Goal: Find specific page/section: Find specific page/section

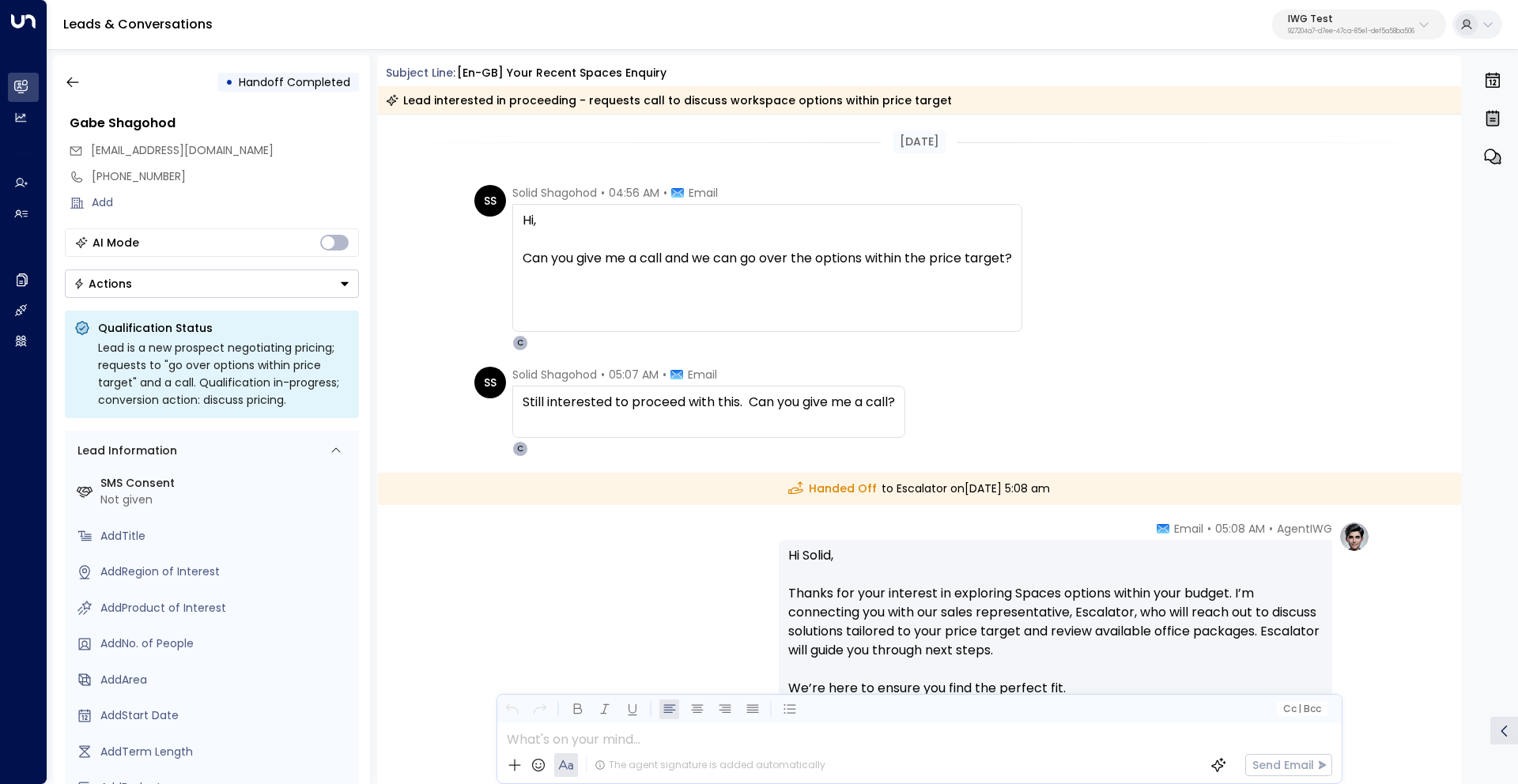
click at [1343, 20] on p "IWG Test" at bounding box center [1350, 19] width 126 height 10
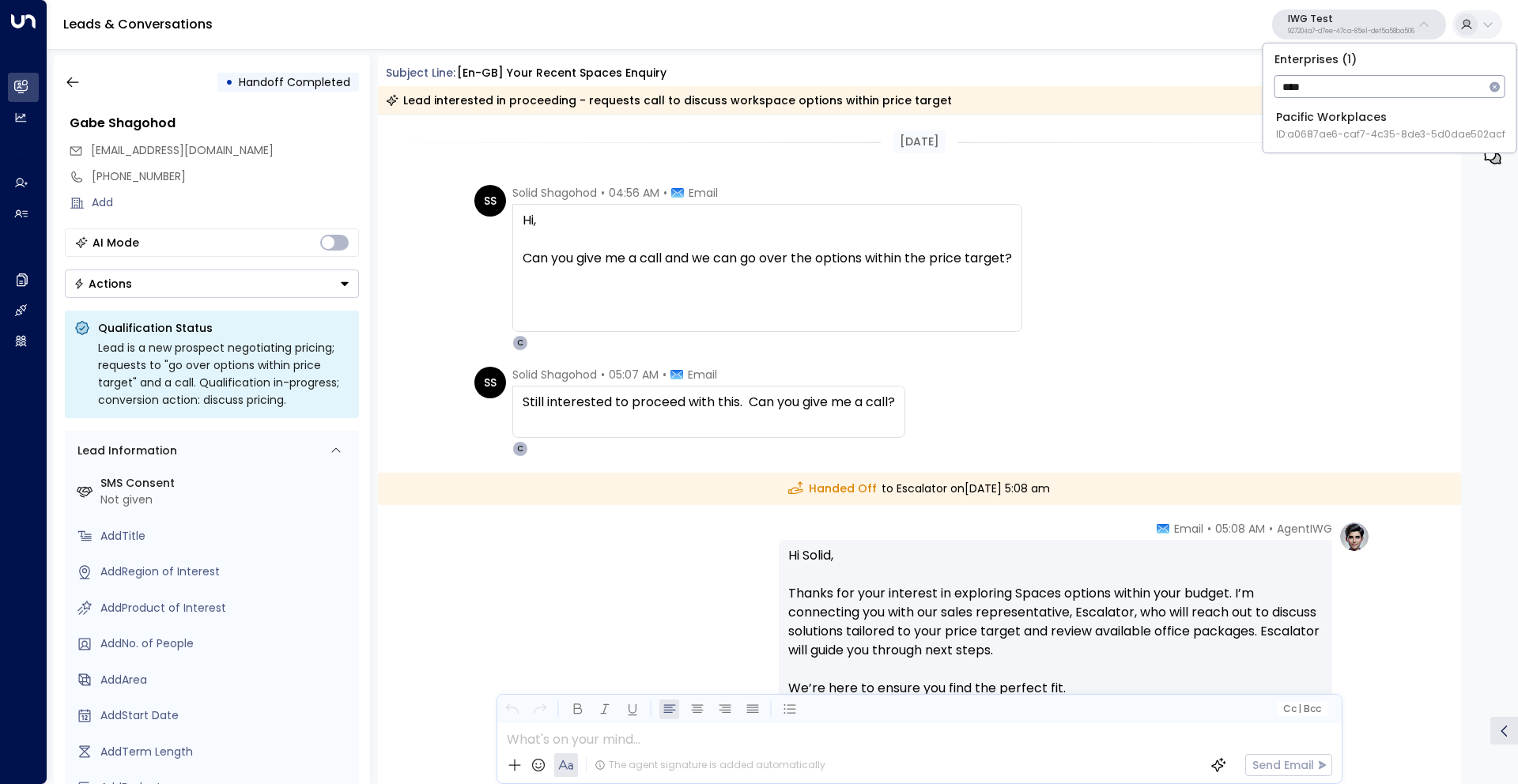
type input "****"
click at [1332, 122] on div "Pacific Workplaces ID: a0687ae6-caf7-4c35-8de3-5d0dae502acf" at bounding box center [1390, 125] width 229 height 32
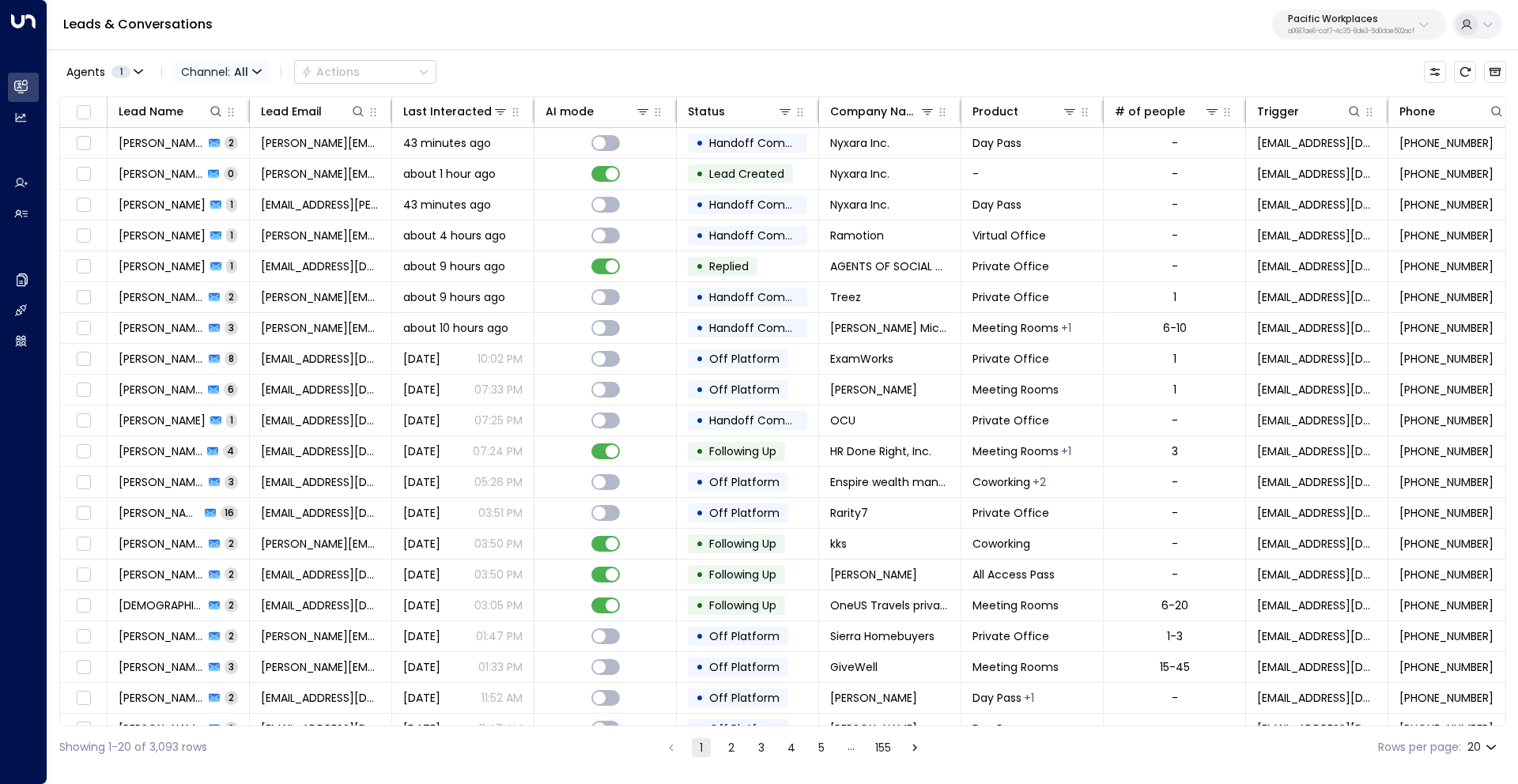
click at [263, 68] on span "Channel: All" at bounding box center [221, 72] width 93 height 22
click at [215, 117] on p "SMS" at bounding box center [216, 112] width 57 height 10
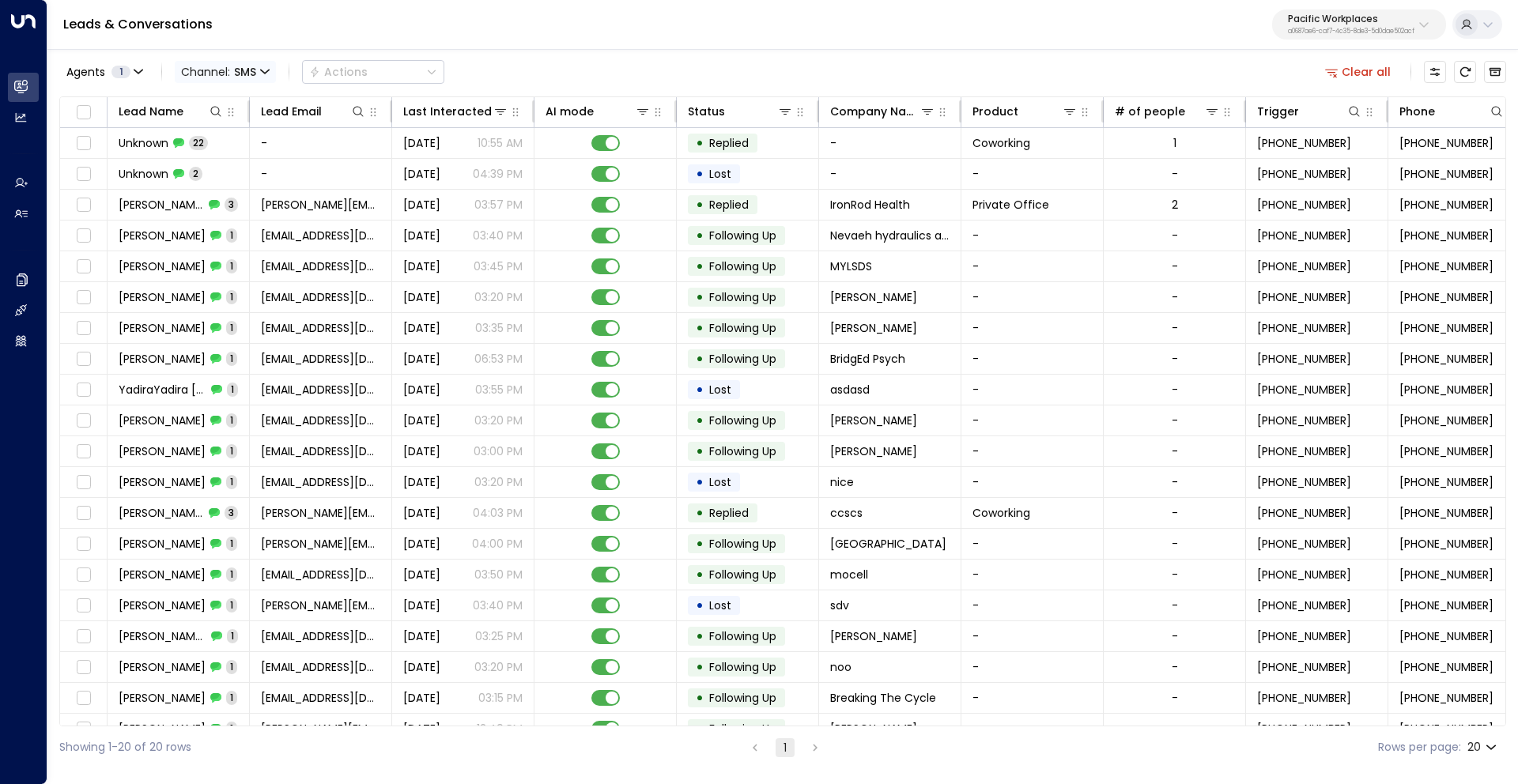
click at [256, 71] on span "SMS" at bounding box center [245, 72] width 22 height 13
click at [213, 219] on span "Voice" at bounding box center [209, 222] width 32 height 17
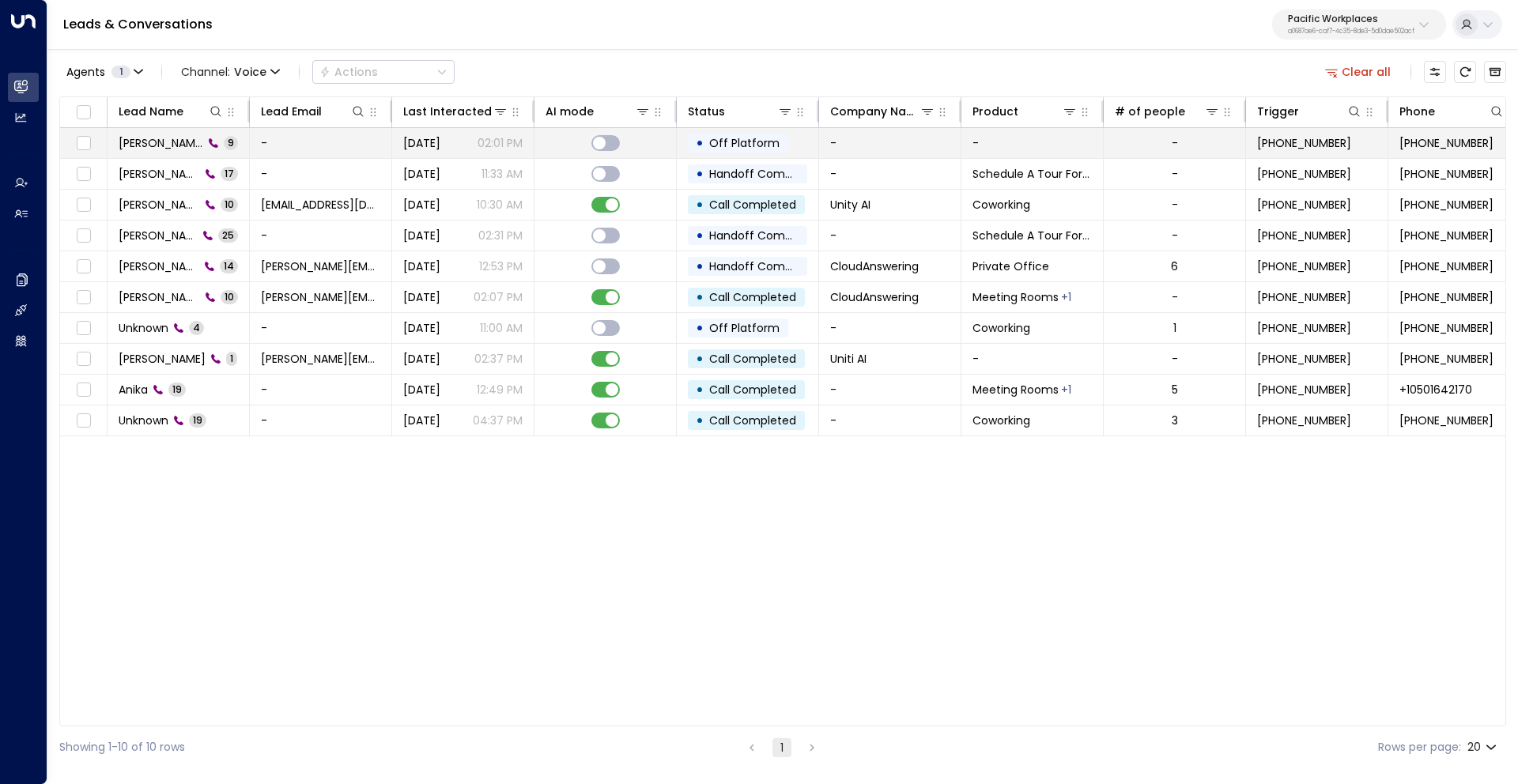
click at [142, 143] on span "[PERSON_NAME]" at bounding box center [161, 143] width 85 height 16
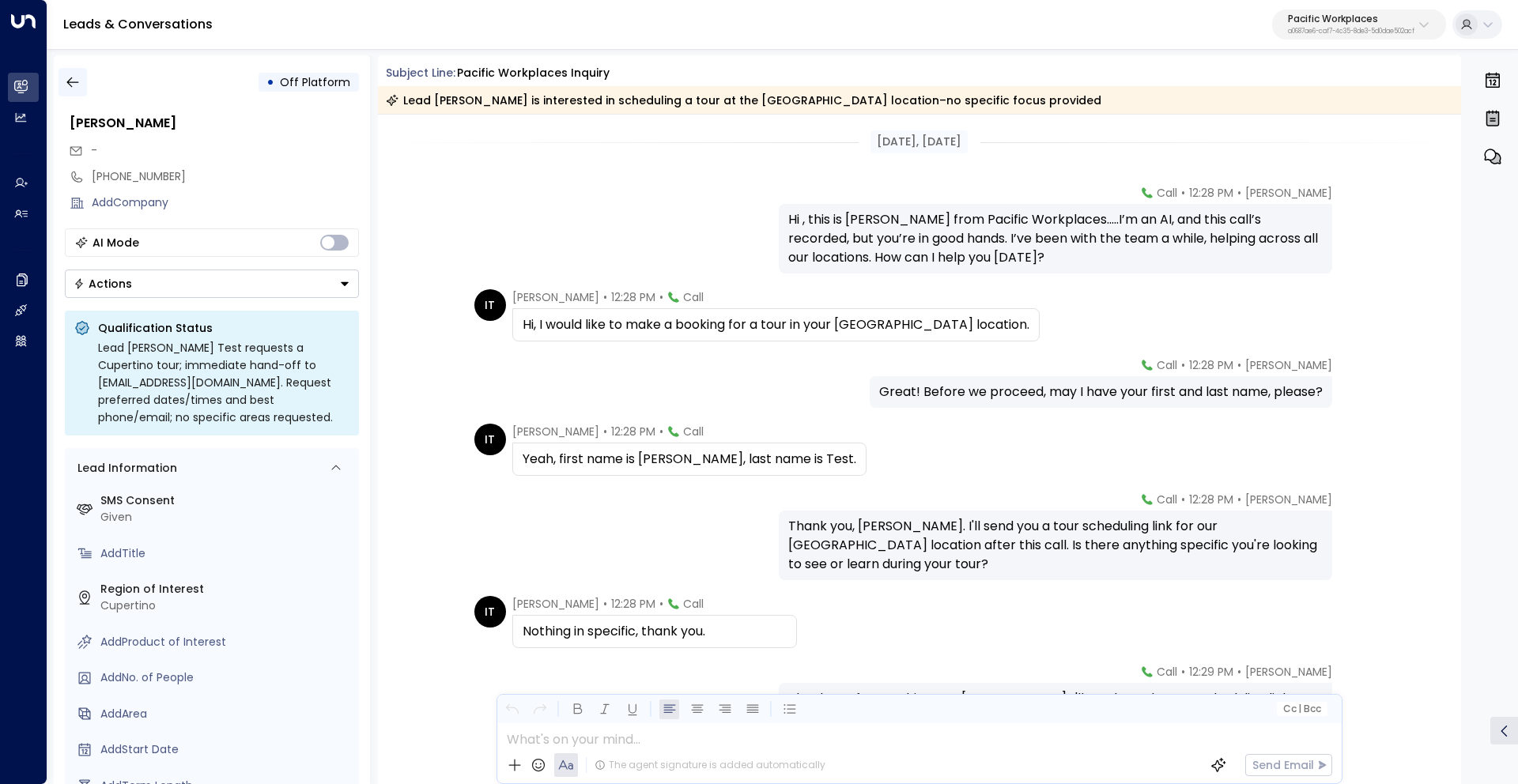
click at [72, 84] on icon "button" at bounding box center [73, 82] width 16 height 16
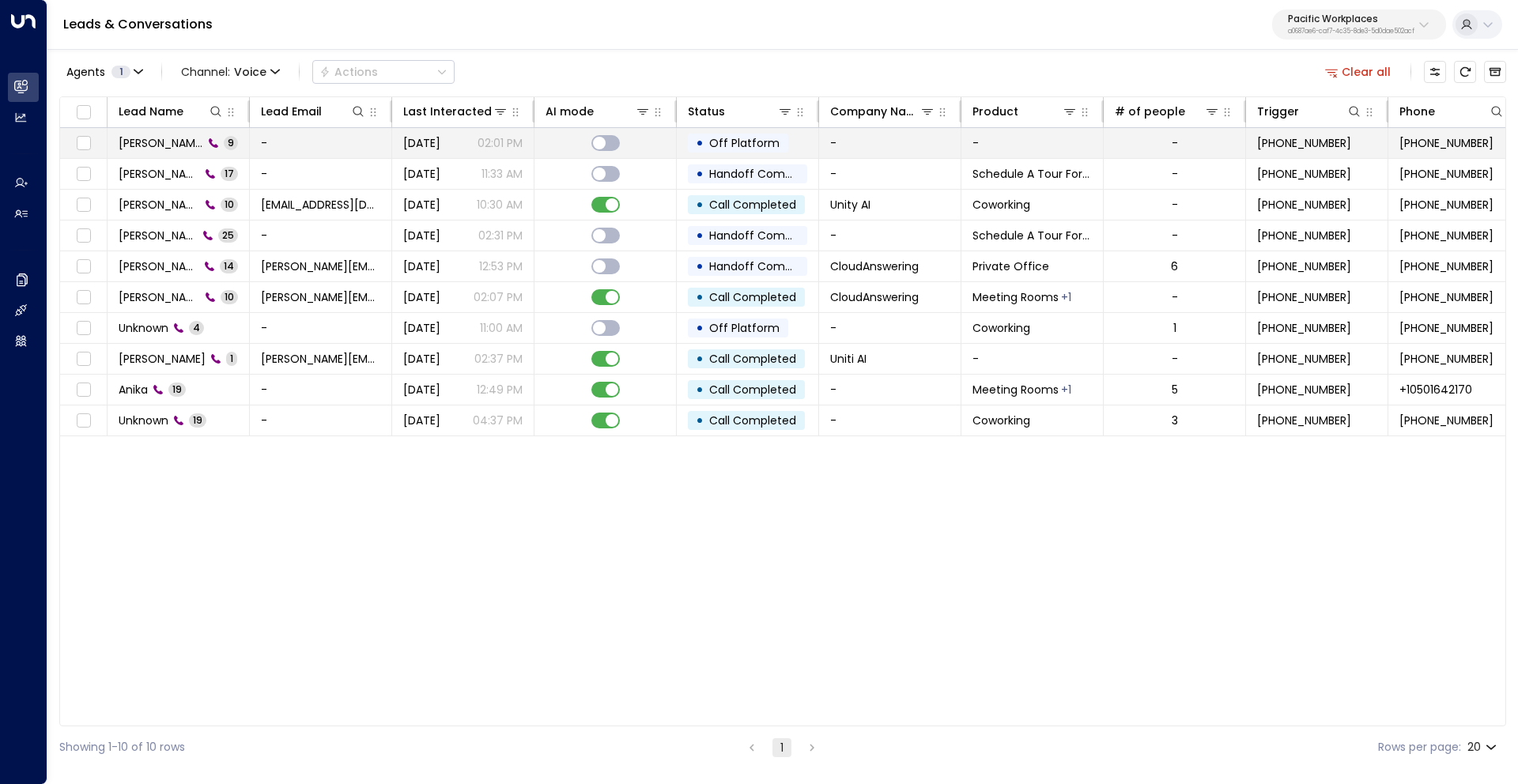
click at [154, 151] on td "[PERSON_NAME] Test 9" at bounding box center [178, 143] width 142 height 30
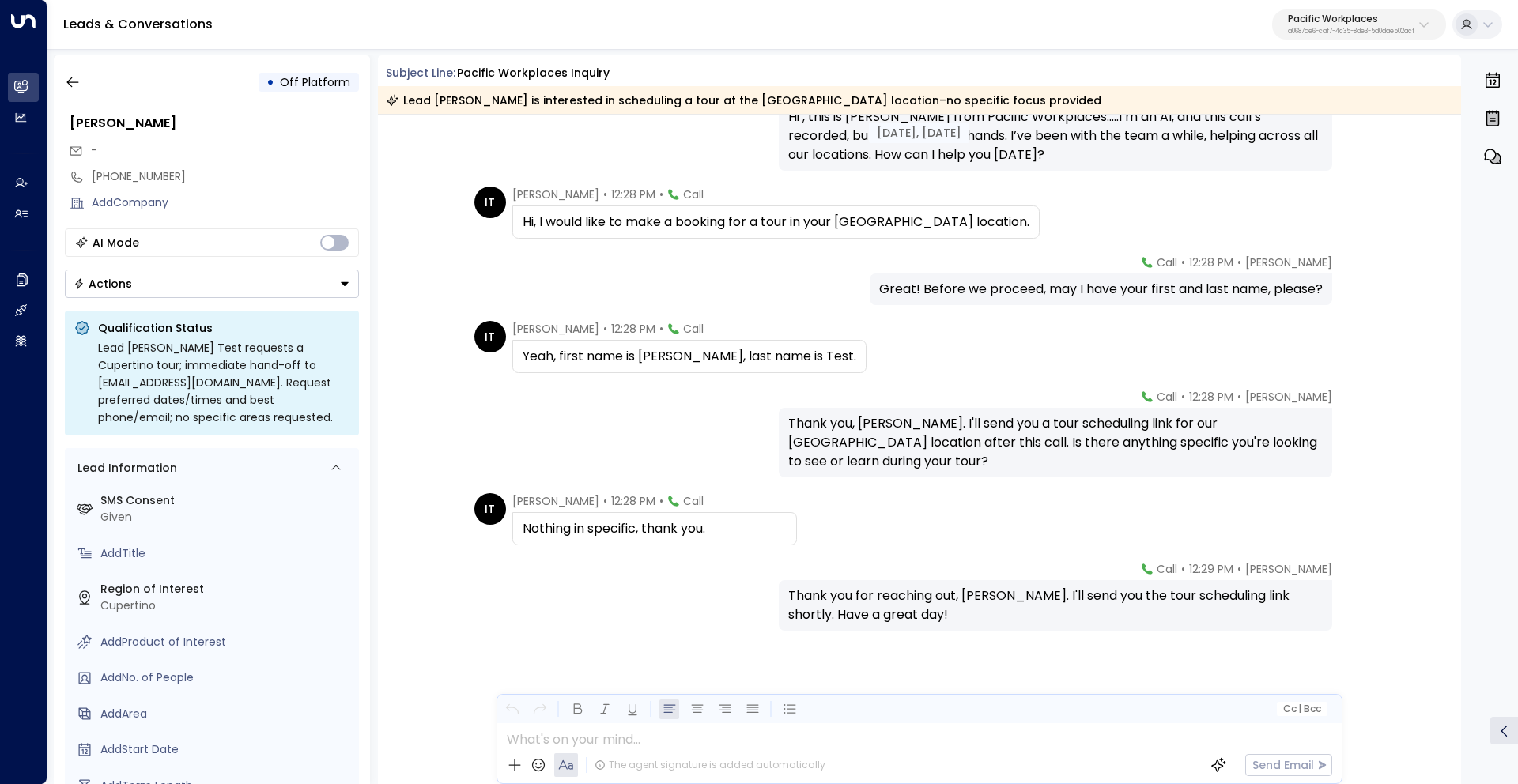
scroll to position [107, 0]
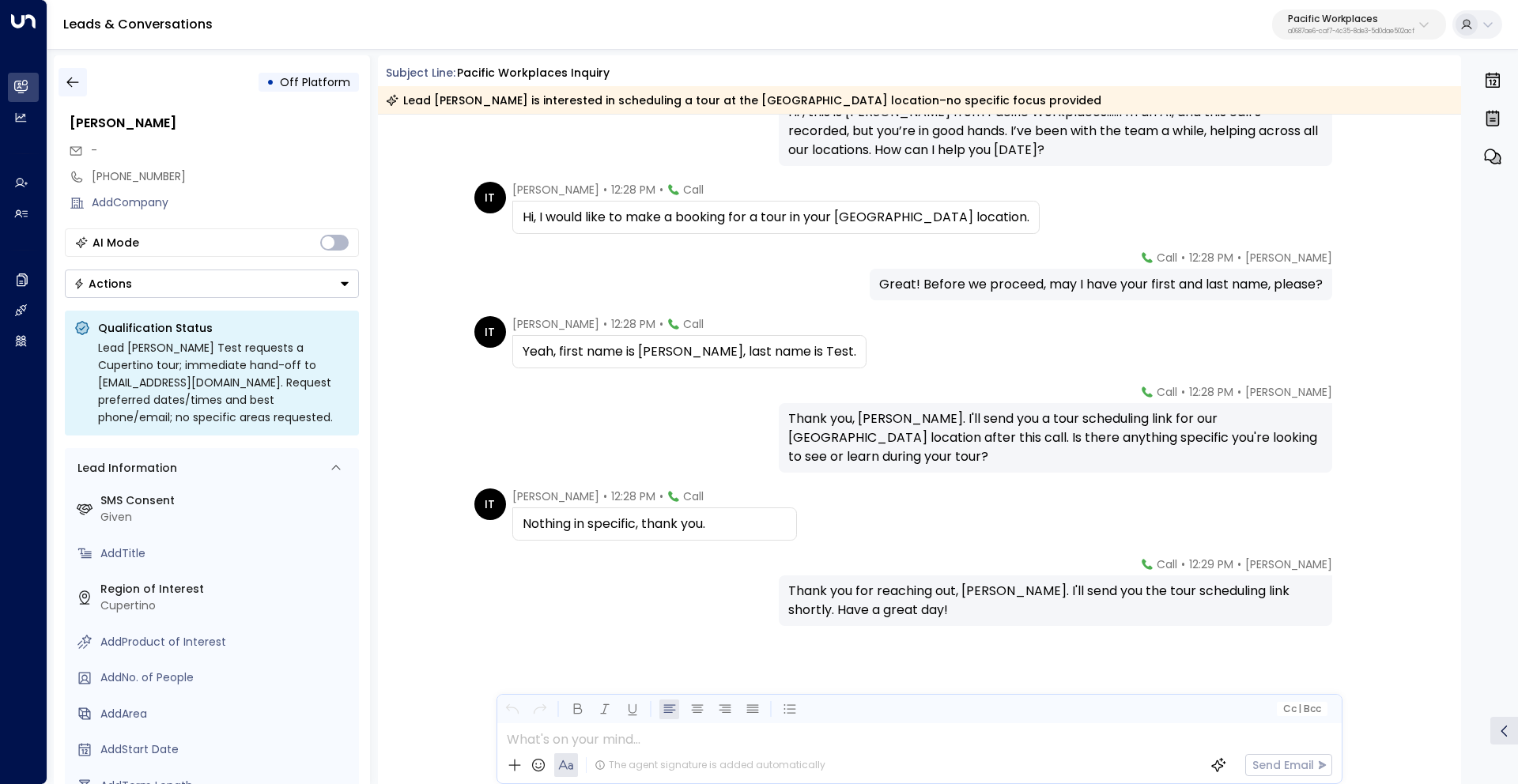
click at [72, 89] on icon "button" at bounding box center [73, 82] width 16 height 16
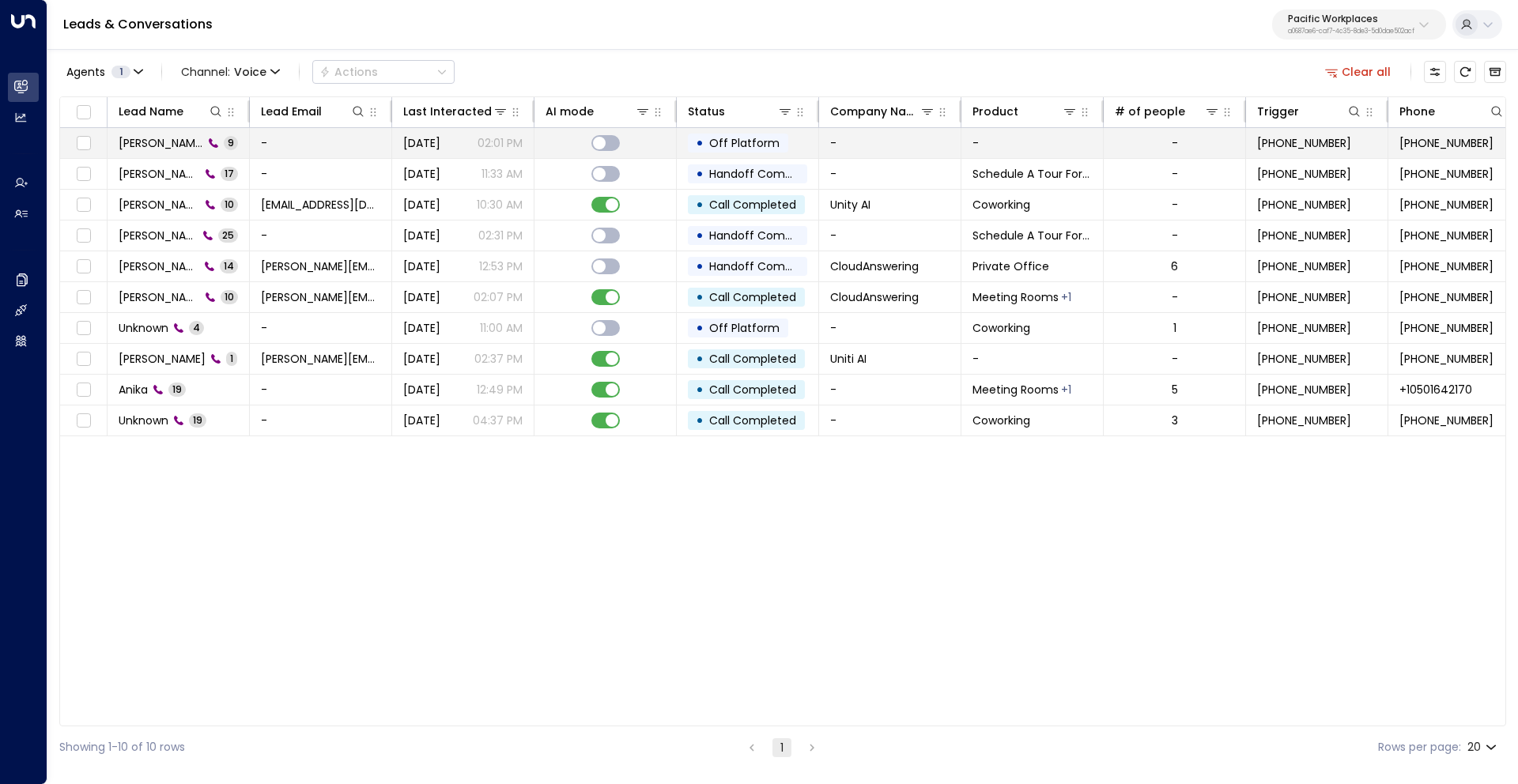
click at [154, 146] on span "[PERSON_NAME]" at bounding box center [161, 143] width 85 height 16
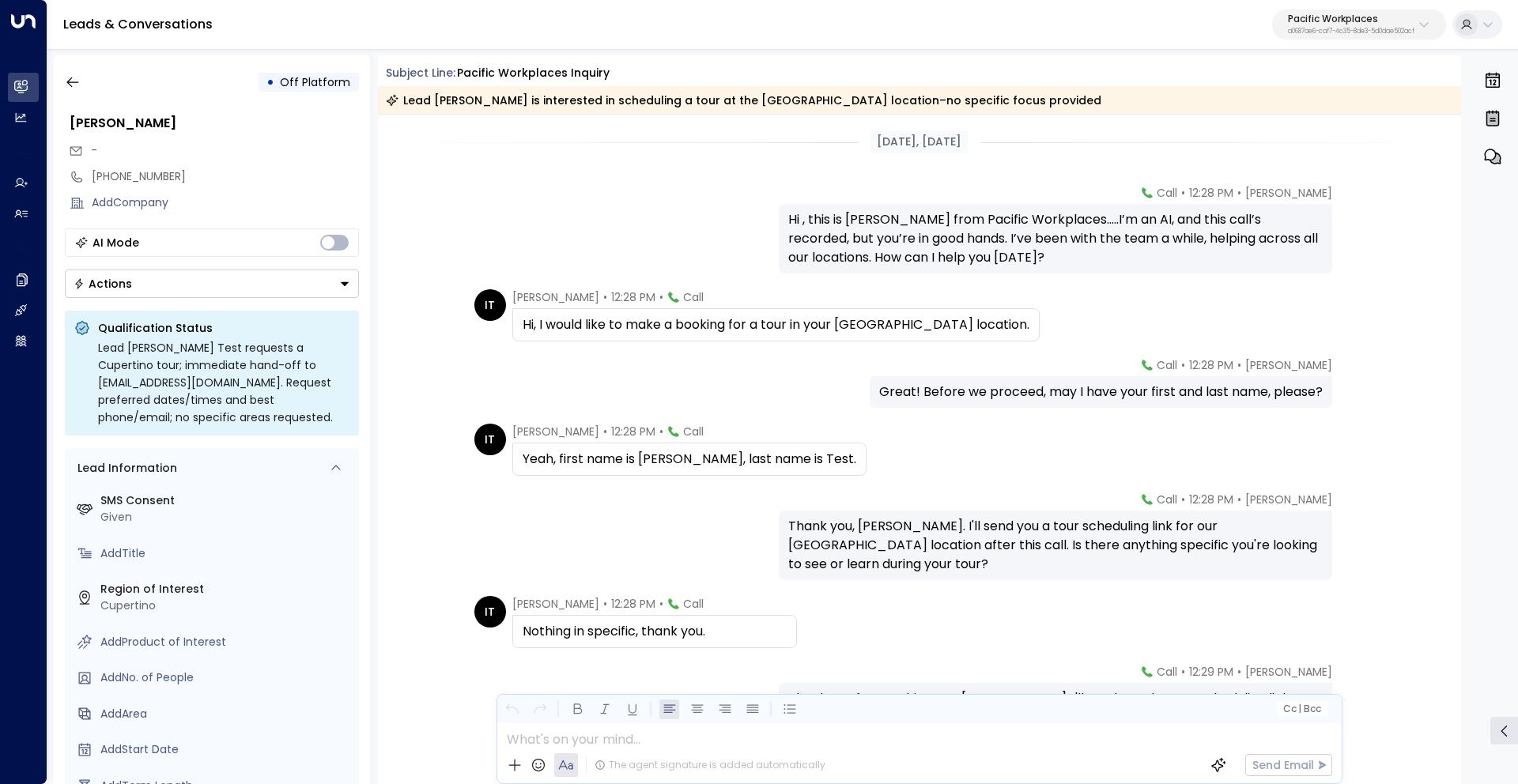
scroll to position [107, 0]
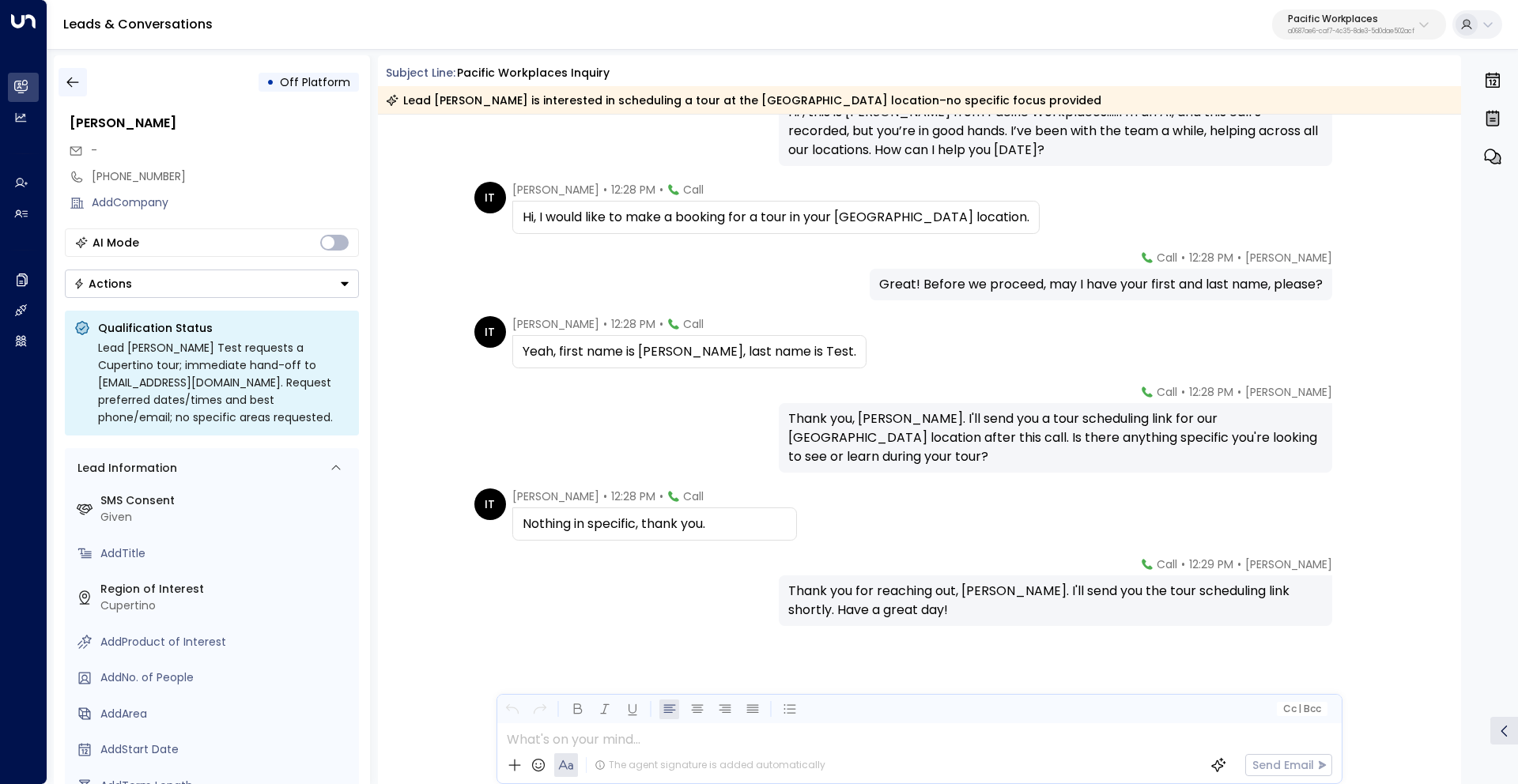
click at [70, 87] on icon "button" at bounding box center [73, 82] width 16 height 16
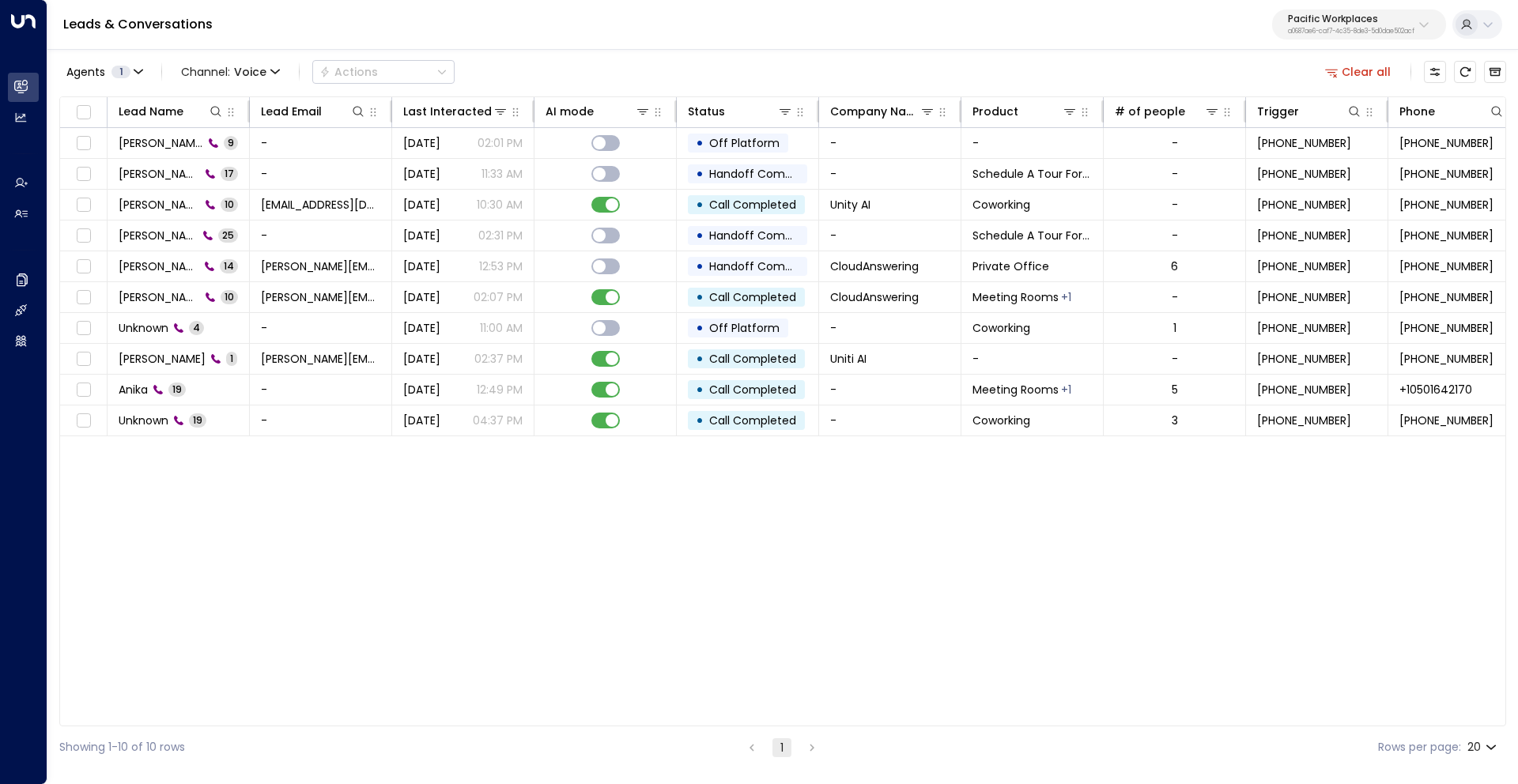
click at [1367, 72] on button "Clear all" at bounding box center [1358, 72] width 79 height 22
